Goal: Find specific page/section: Find specific page/section

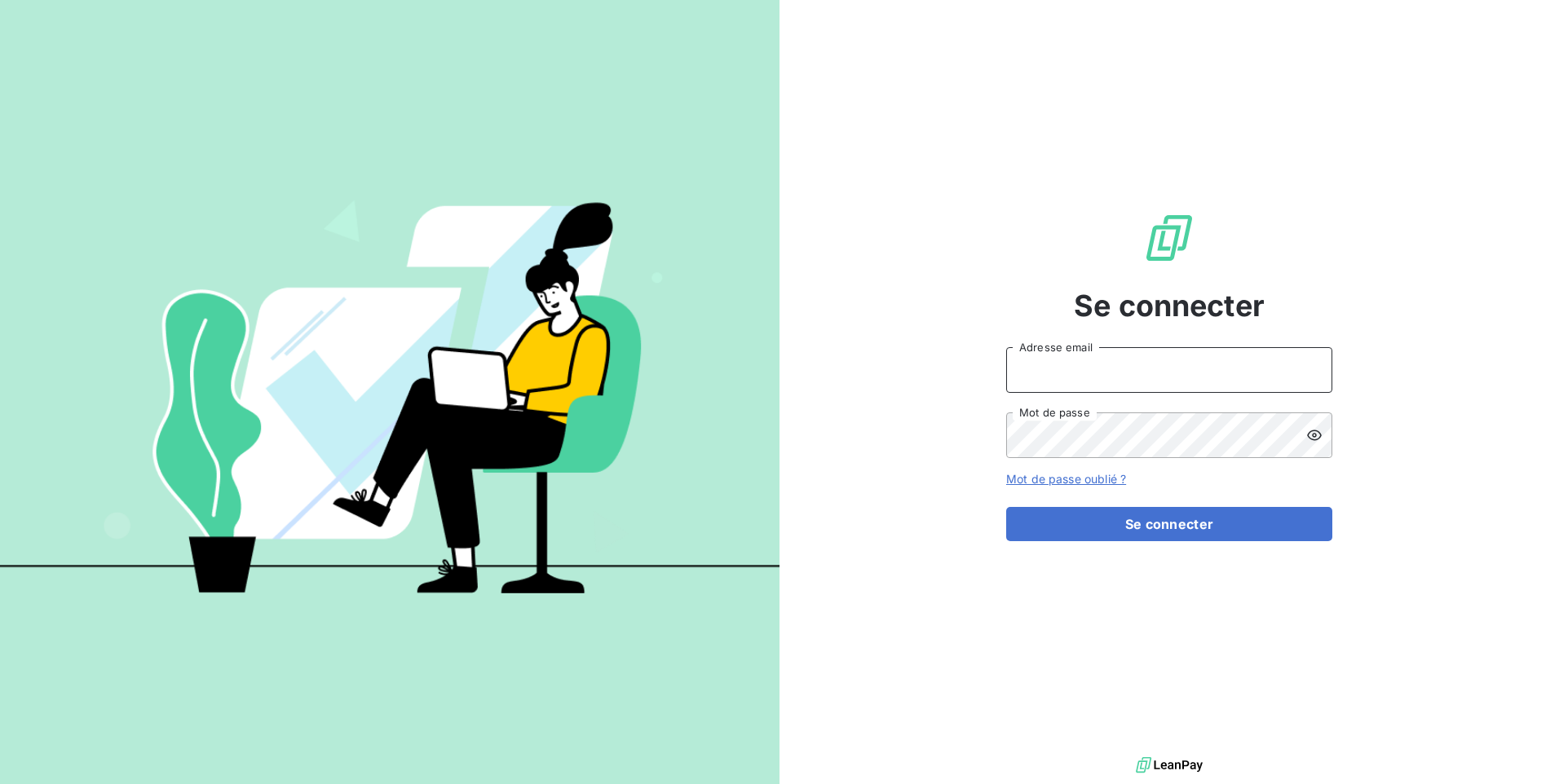
click at [1062, 378] on input "Adresse email" at bounding box center [1169, 370] width 326 height 46
click at [1049, 370] on input "Adresse email" at bounding box center [1169, 370] width 326 height 46
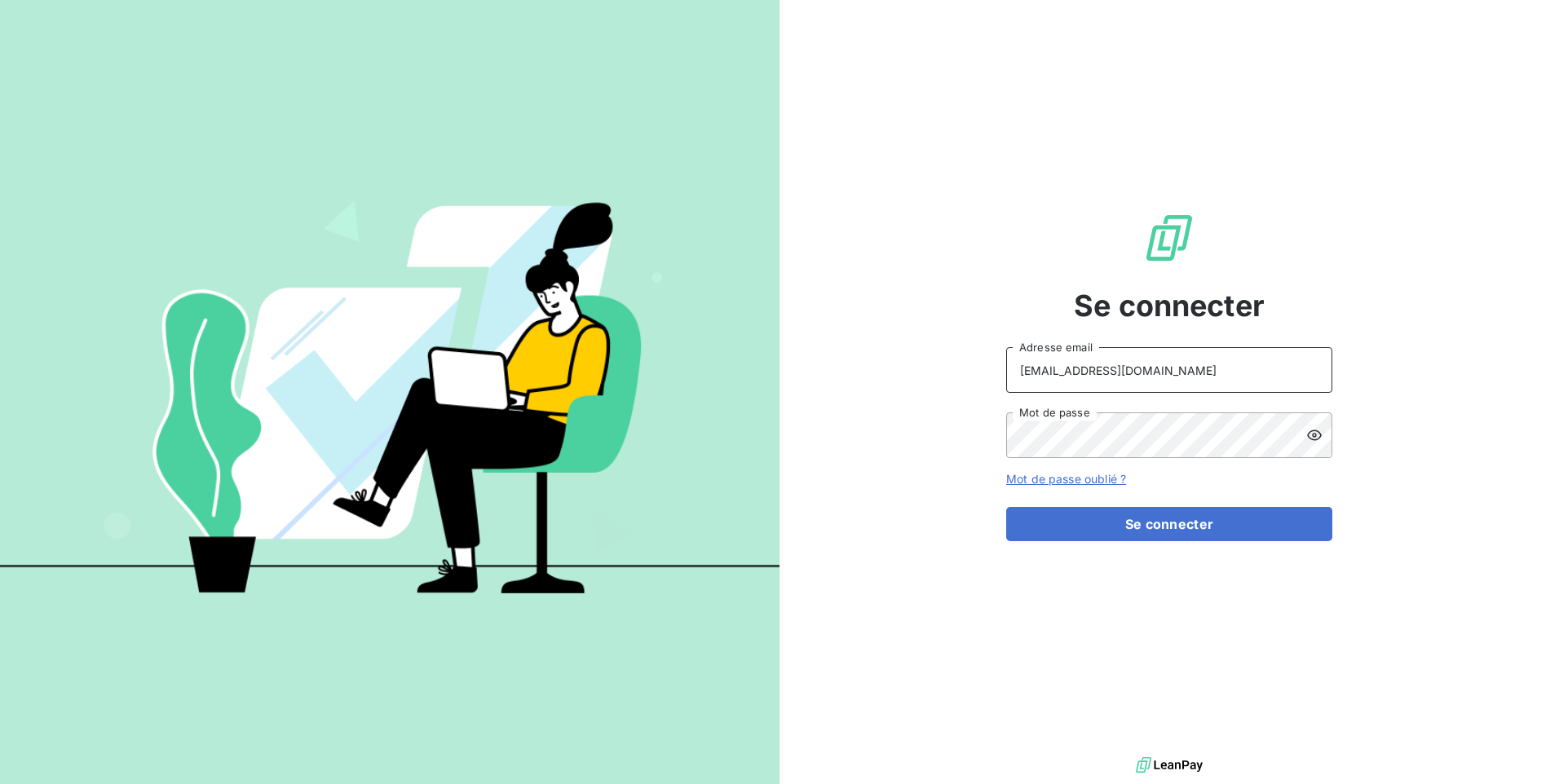
drag, startPoint x: 1118, startPoint y: 373, endPoint x: 1132, endPoint y: 383, distance: 17.2
click at [1118, 373] on input "[EMAIL_ADDRESS][DOMAIN_NAME]" at bounding box center [1169, 370] width 326 height 46
type input "[EMAIL_ADDRESS][DOMAIN_NAME]"
click at [1006, 507] on button "Se connecter" at bounding box center [1169, 524] width 326 height 34
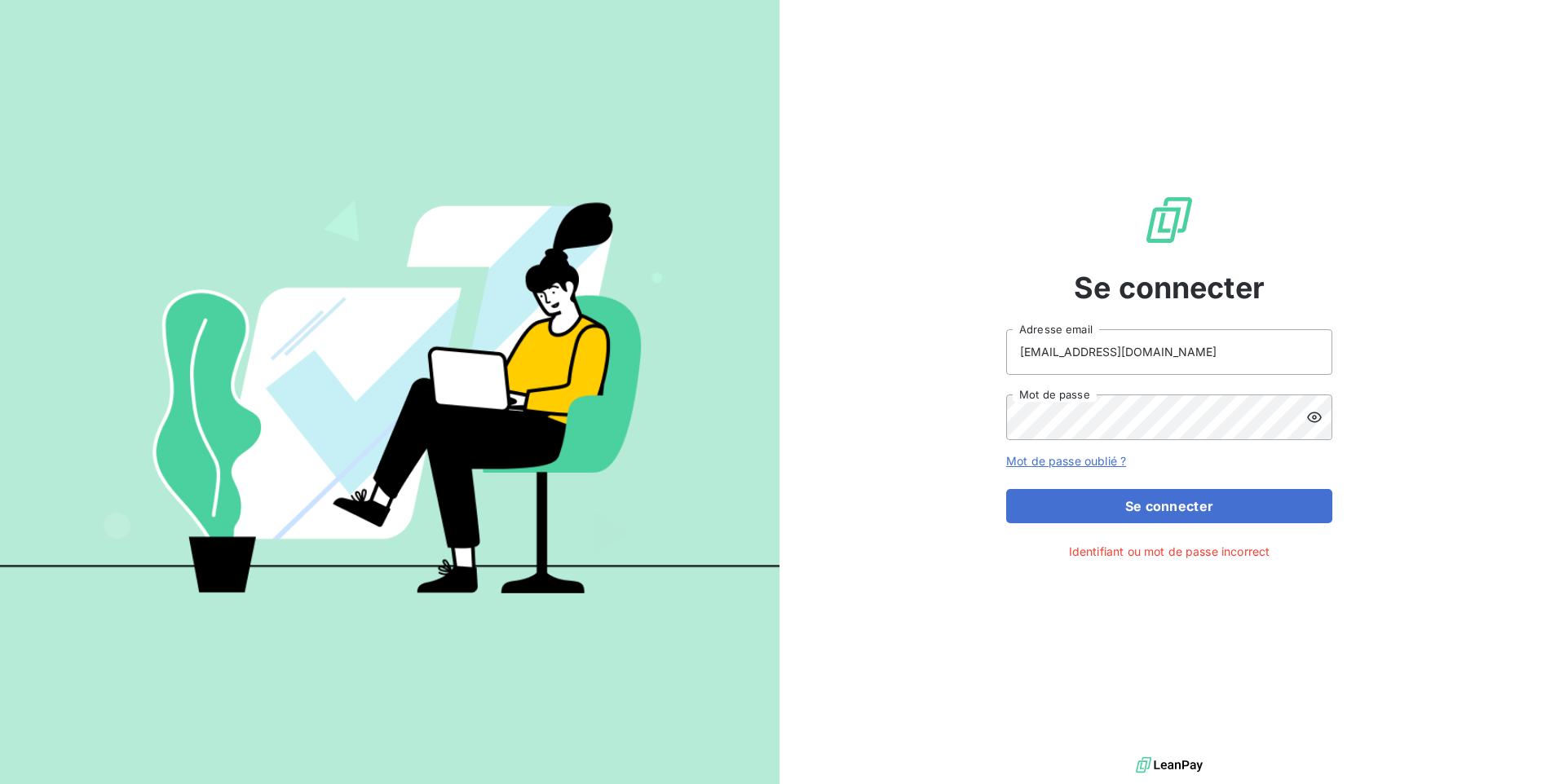
click at [1314, 416] on icon at bounding box center [1315, 416] width 15 height 10
click at [1134, 523] on div "Se connecter [EMAIL_ADDRESS][DOMAIN_NAME] Adresse email Mot de passe Mot de pas…" at bounding box center [1169, 376] width 326 height 753
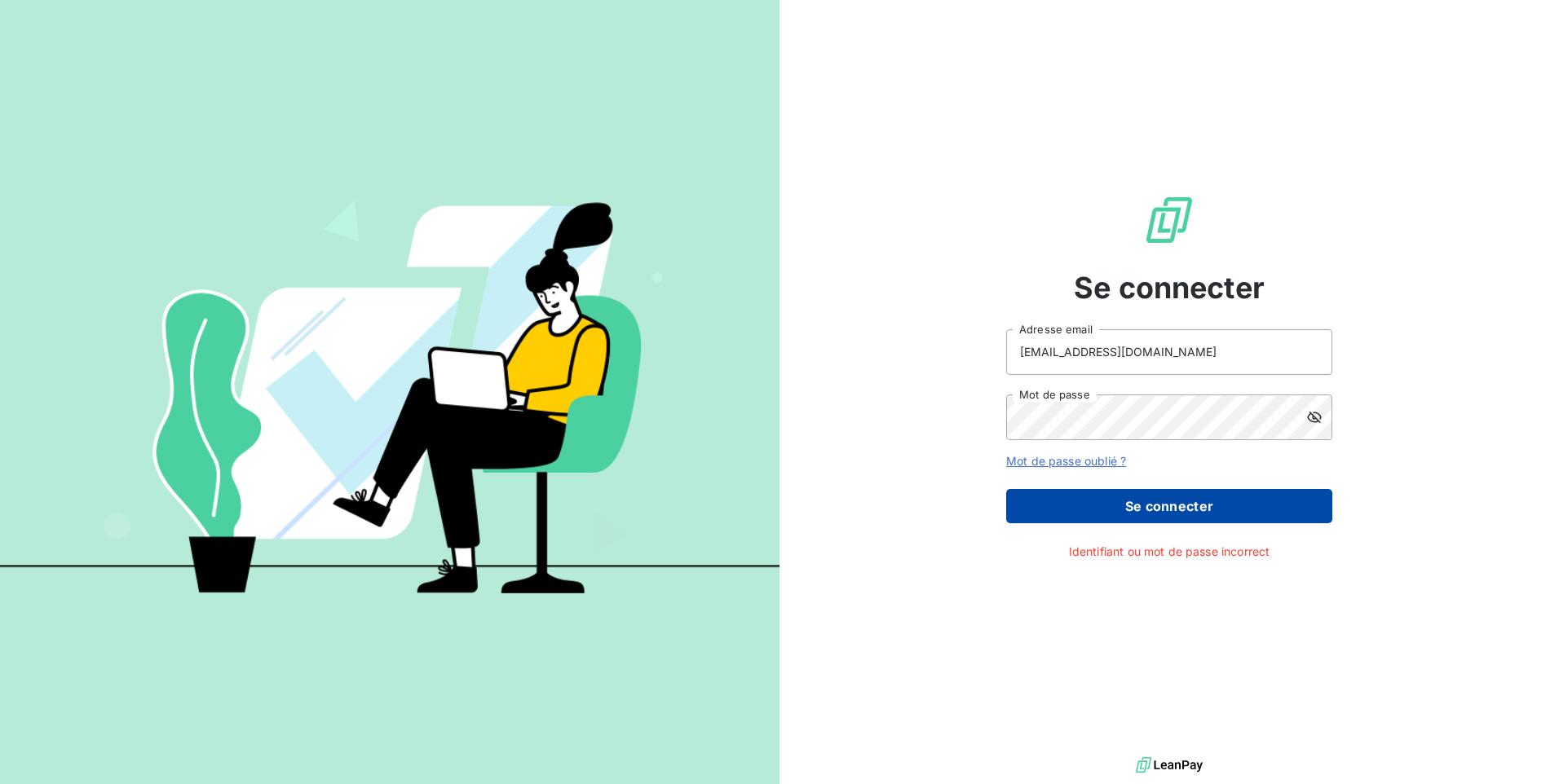
click at [1137, 506] on button "Se connecter" at bounding box center [1169, 506] width 326 height 34
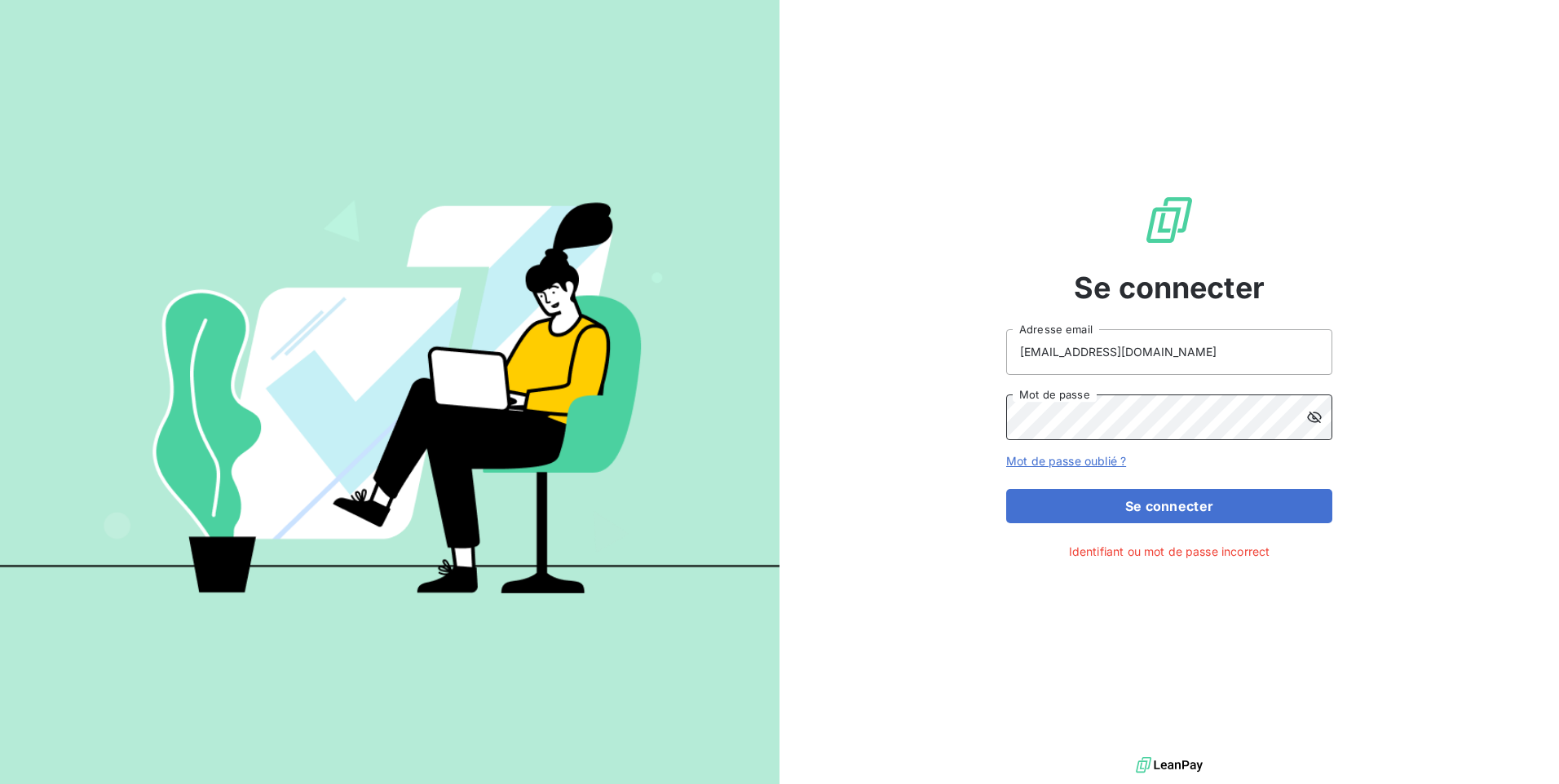
click at [1006, 490] on button "Se connecter" at bounding box center [1169, 506] width 326 height 34
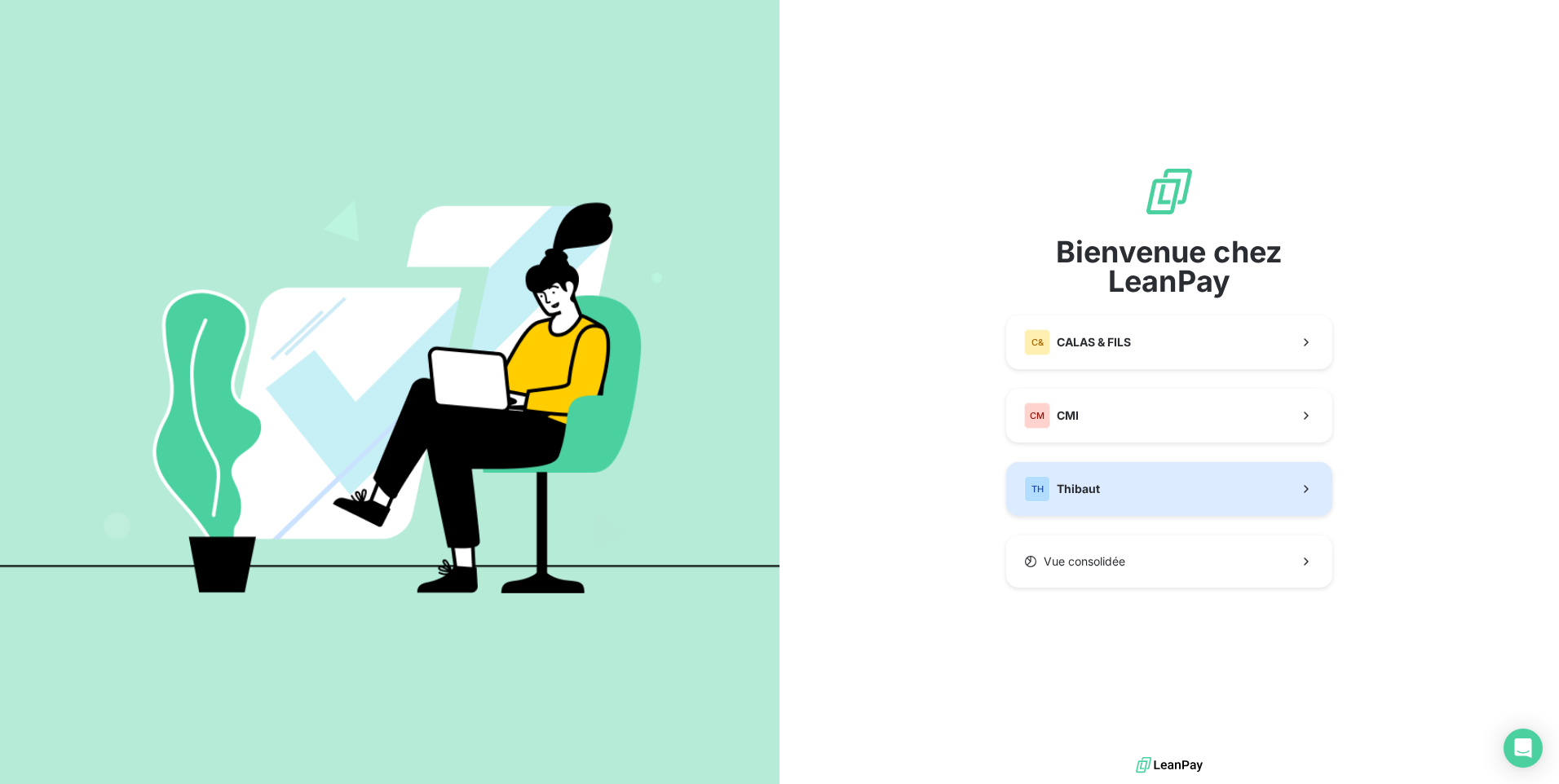
click at [1170, 509] on button "TH Thibaut" at bounding box center [1169, 490] width 326 height 54
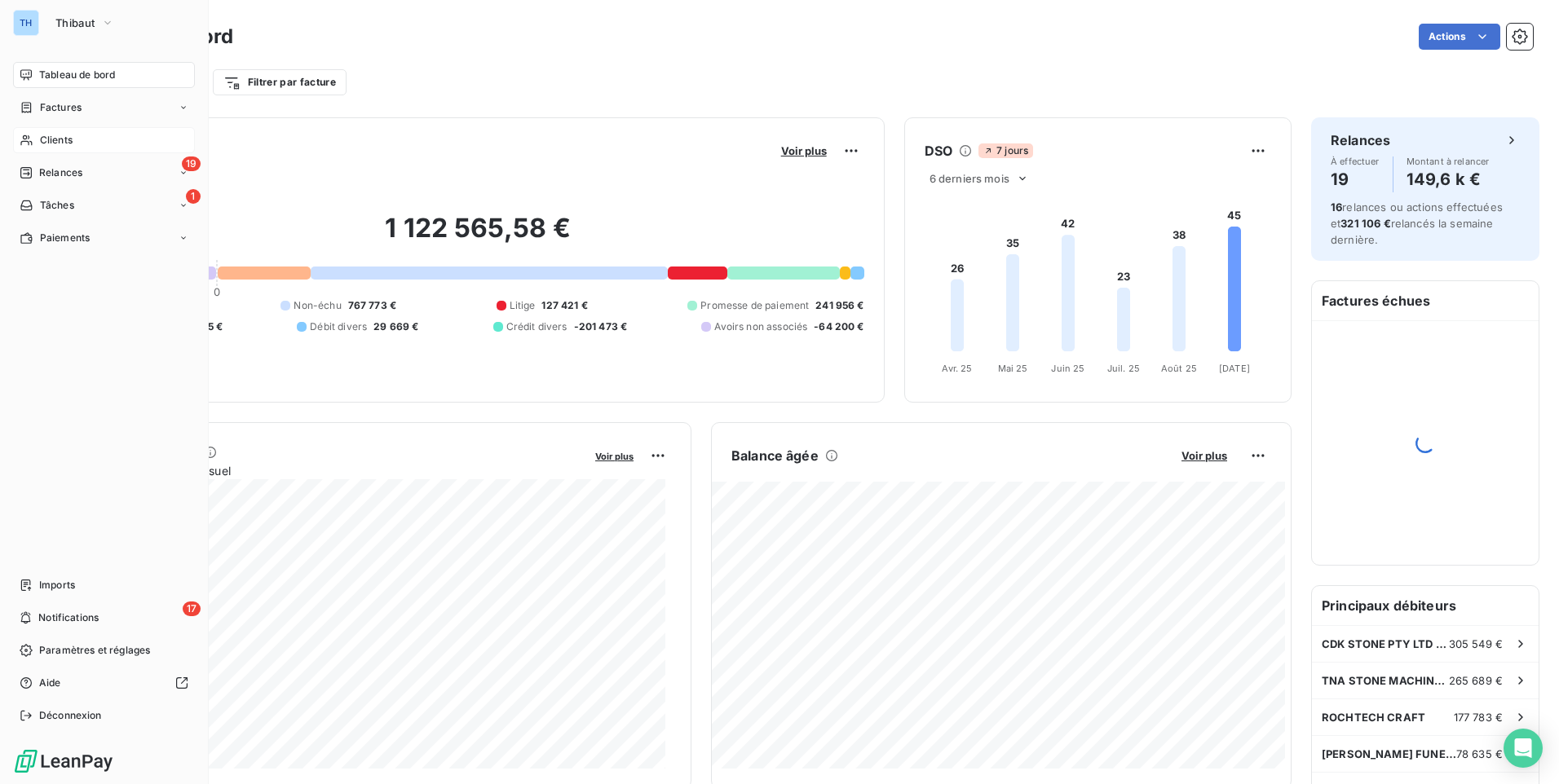
click at [29, 140] on icon at bounding box center [26, 140] width 14 height 13
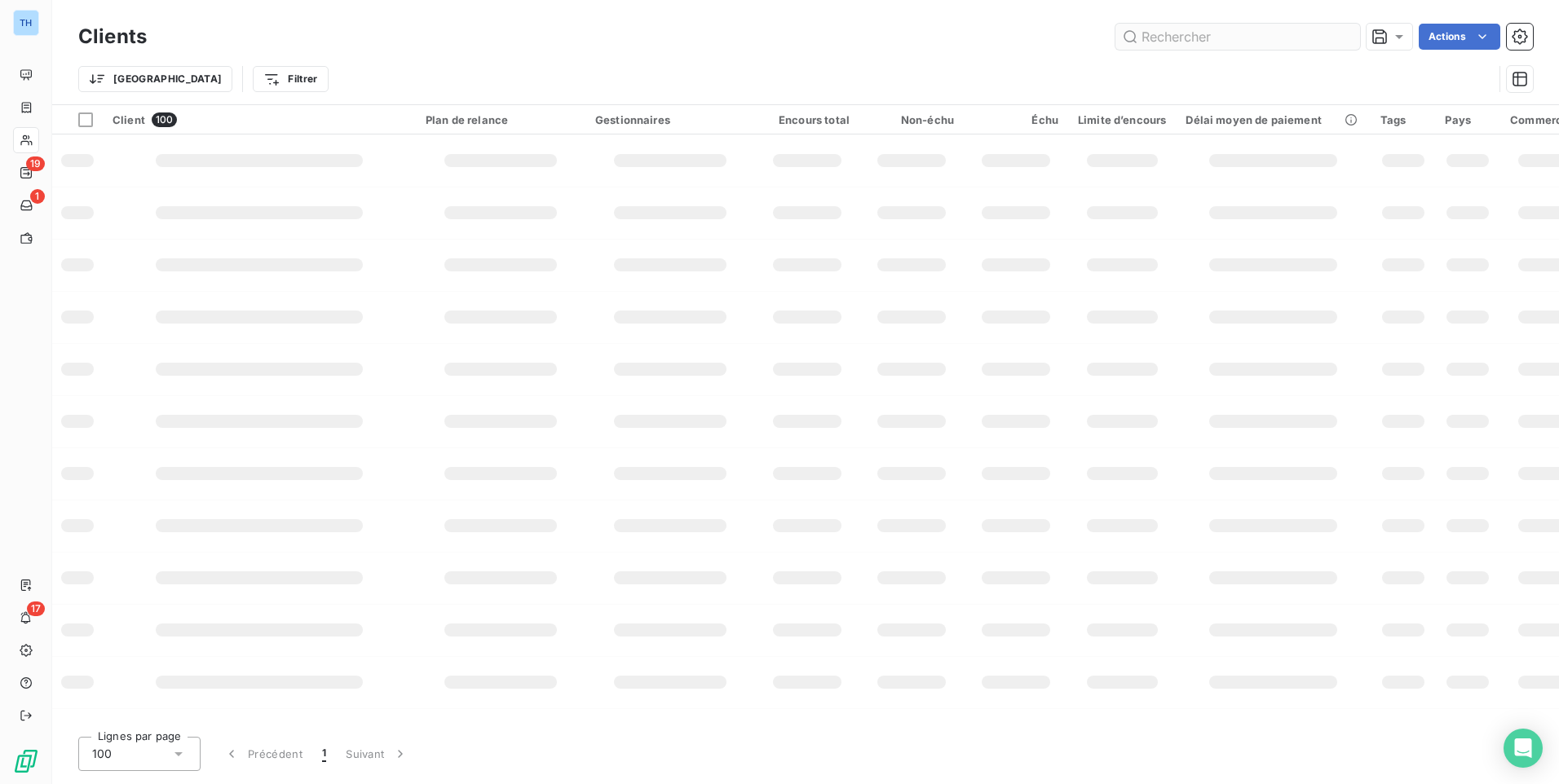
click at [1157, 35] on input "text" at bounding box center [1237, 36] width 244 height 26
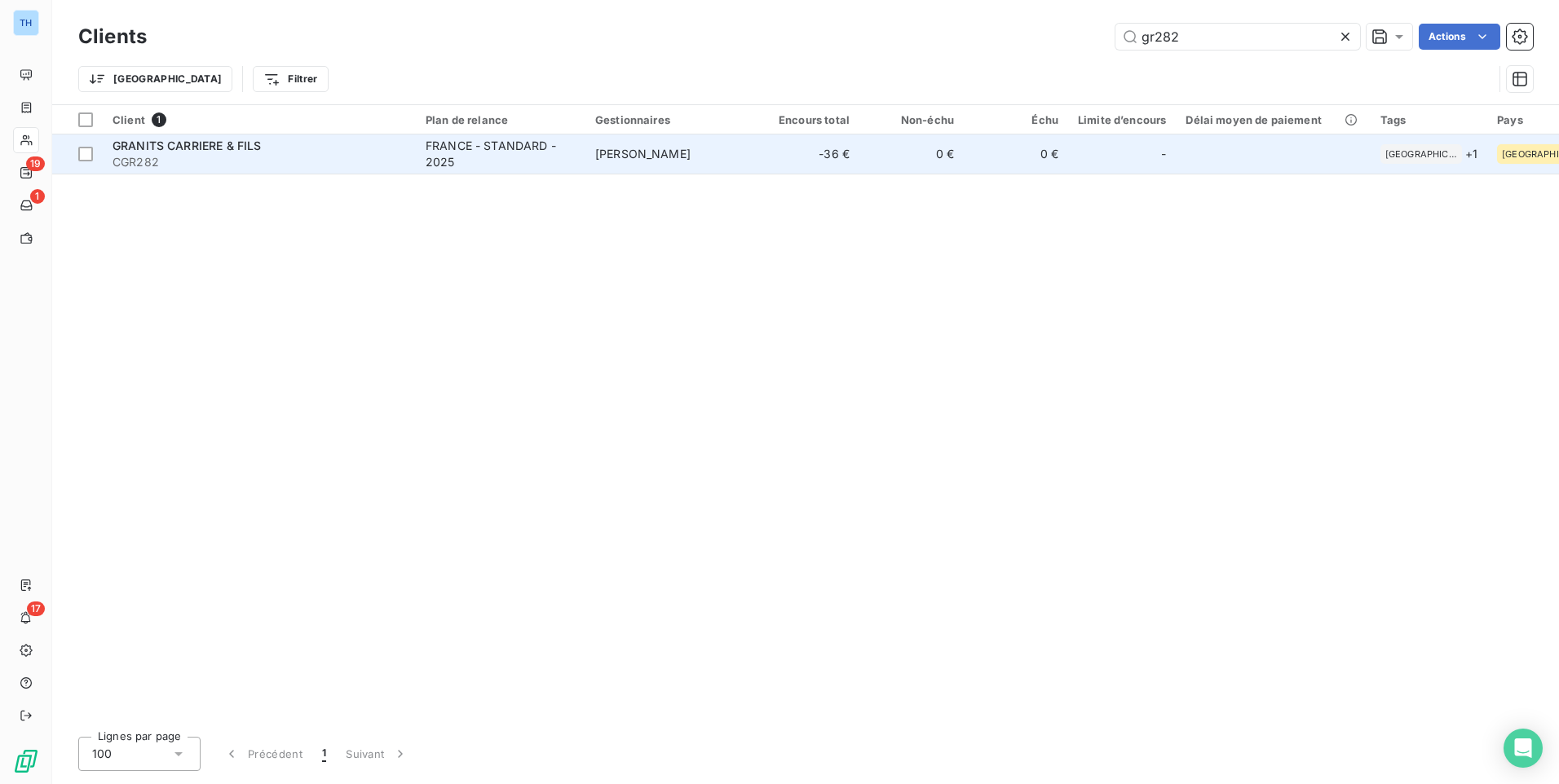
type input "gr282"
click at [342, 163] on span "CGR282" at bounding box center [259, 163] width 294 height 17
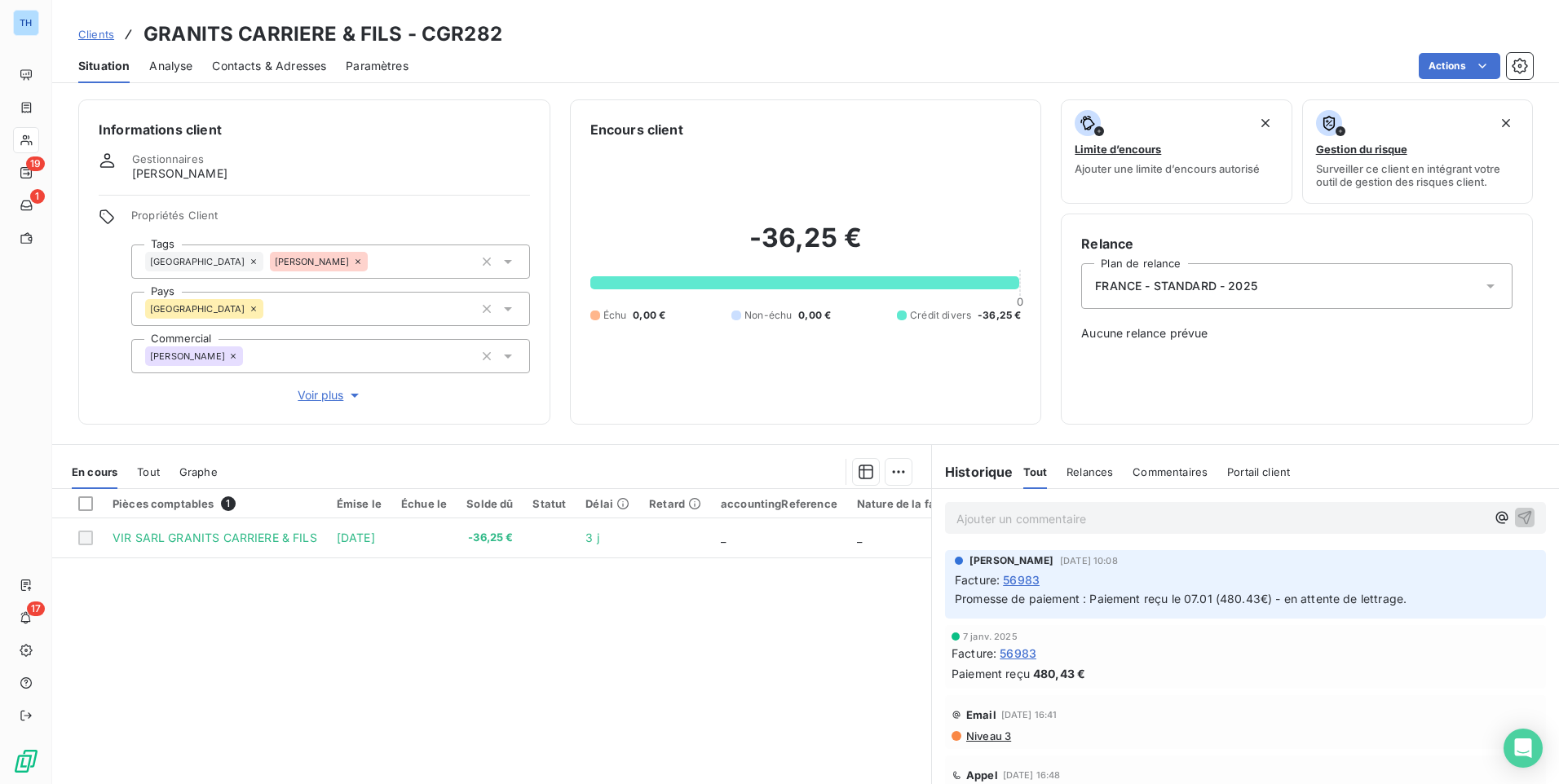
drag, startPoint x: 100, startPoint y: 36, endPoint x: 190, endPoint y: 41, distance: 90.1
click at [100, 36] on span "Clients" at bounding box center [96, 34] width 36 height 13
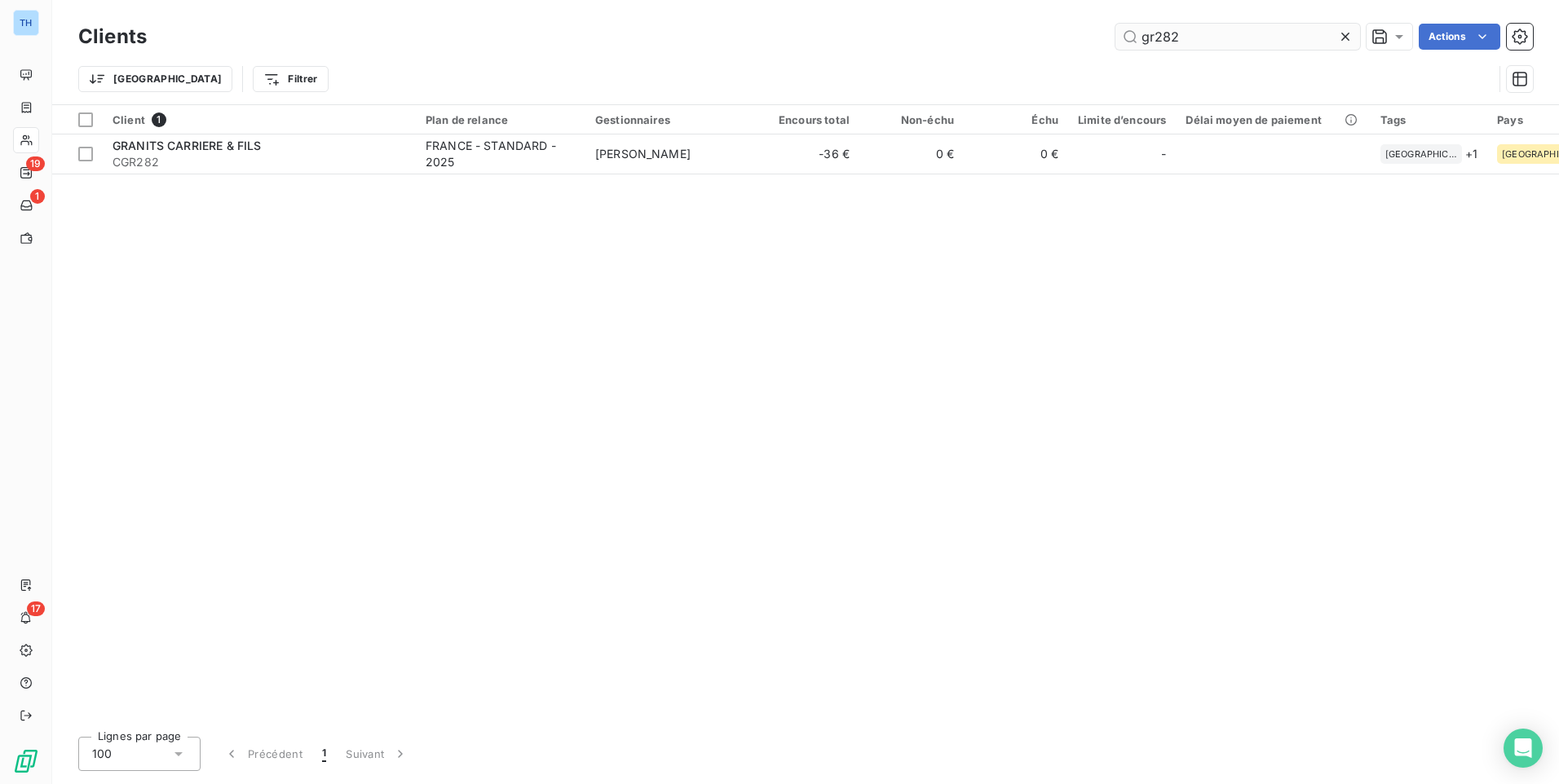
click at [1202, 41] on input "gr282" at bounding box center [1237, 36] width 244 height 26
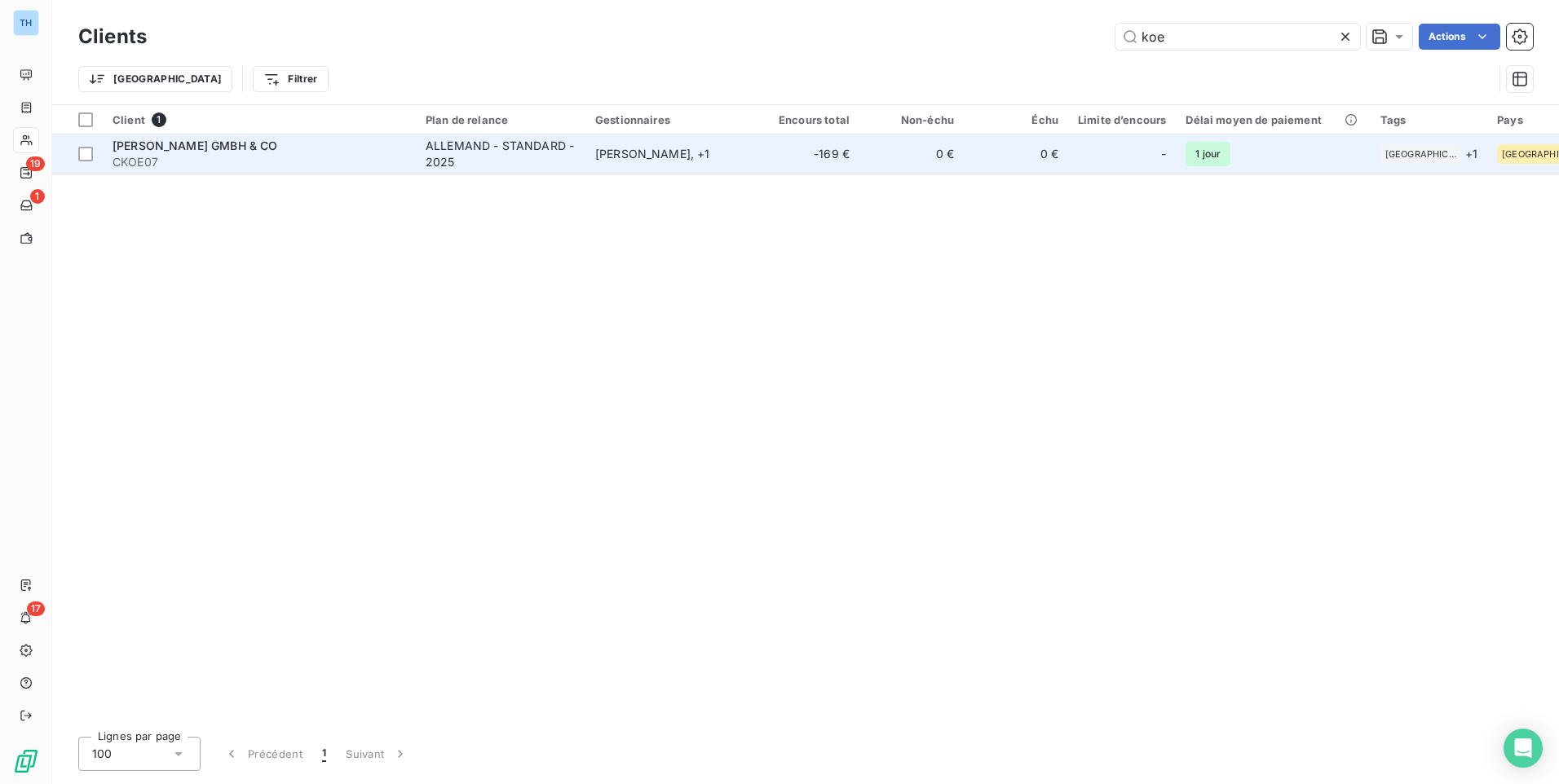
type input "koe"
click at [328, 155] on span "CKOE07" at bounding box center [259, 163] width 294 height 17
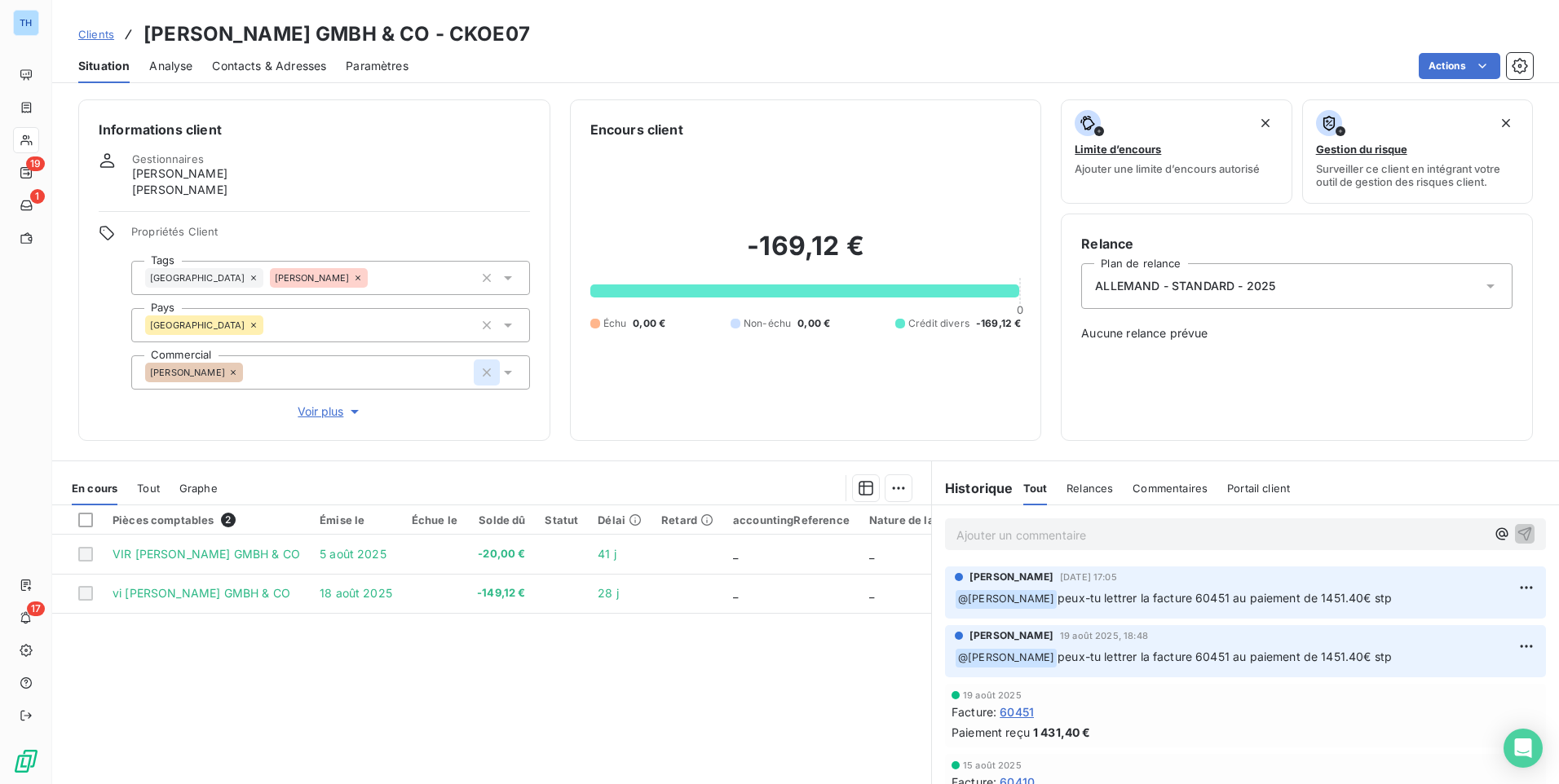
scroll to position [82, 0]
